Goal: Task Accomplishment & Management: Use online tool/utility

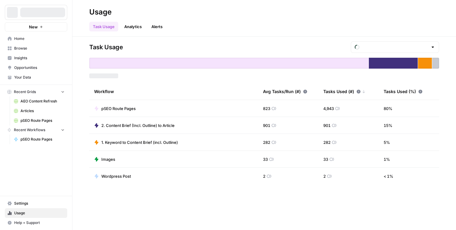
type input "September Tasks"
click at [115, 106] on span "pSEO Route Pages" at bounding box center [118, 108] width 34 height 6
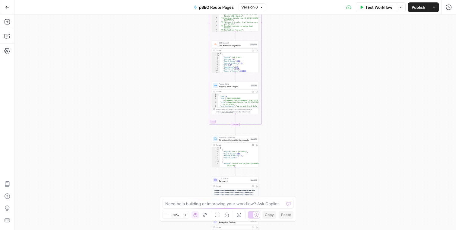
click at [8, 5] on icon "button" at bounding box center [7, 7] width 4 height 4
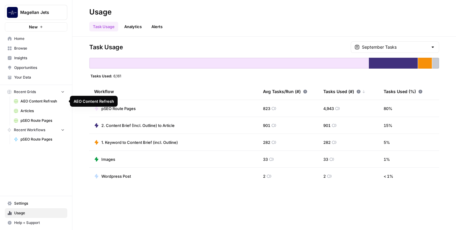
click at [34, 120] on span "pSEO Route Pages" at bounding box center [43, 120] width 44 height 5
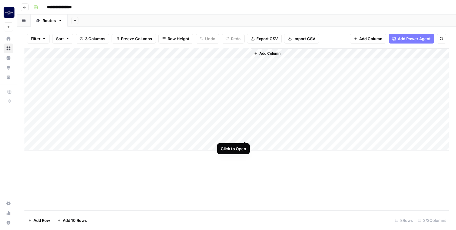
click at [243, 134] on div "Add Column" at bounding box center [236, 99] width 425 height 102
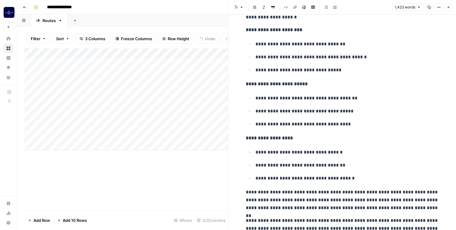
scroll to position [1590, 0]
